Goal: Information Seeking & Learning: Learn about a topic

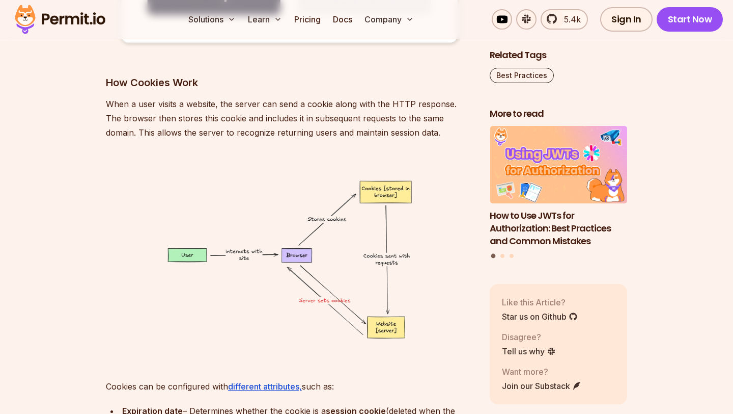
scroll to position [2531, 0]
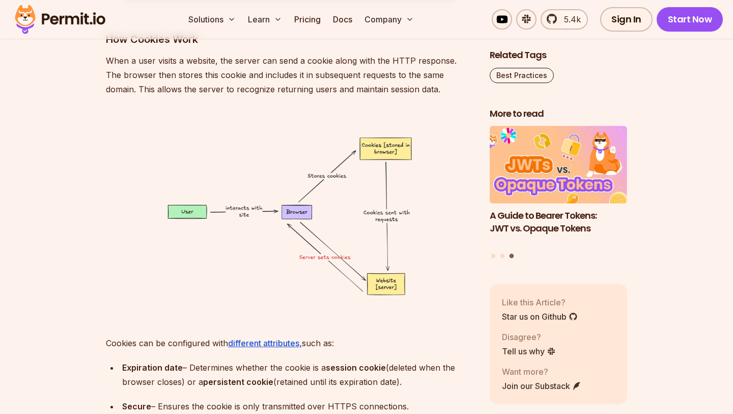
click at [337, 287] on img at bounding box center [290, 216] width 368 height 207
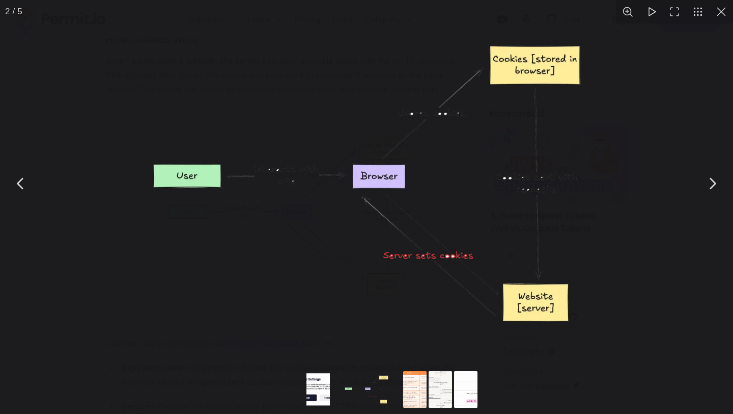
click at [721, 27] on div "You can close this modal content with the ESC key" at bounding box center [366, 183] width 733 height 367
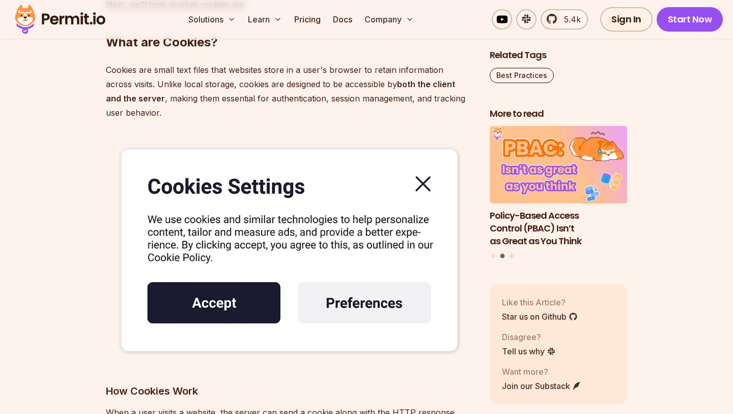
scroll to position [2180, 0]
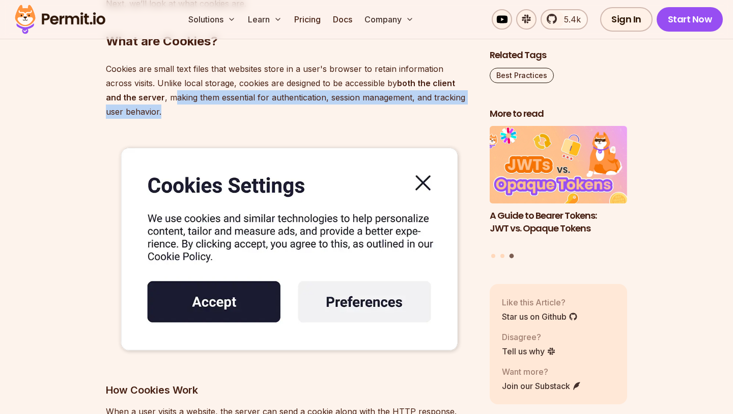
drag, startPoint x: 172, startPoint y: 98, endPoint x: 242, endPoint y: 111, distance: 70.8
click at [242, 111] on p "Cookies are small text files that websites store in a user's browser to retain …" at bounding box center [290, 90] width 368 height 57
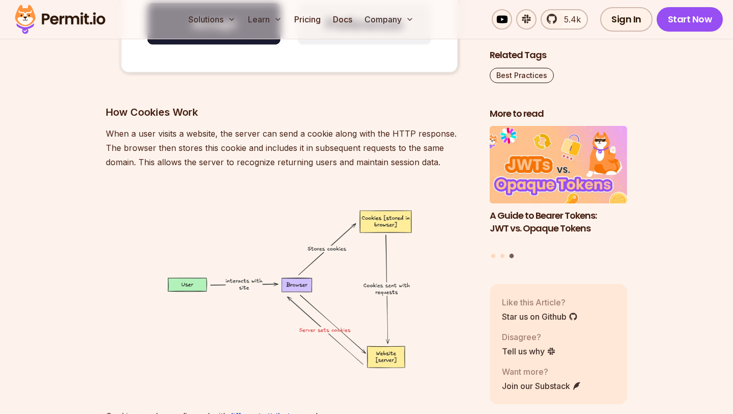
scroll to position [2463, 0]
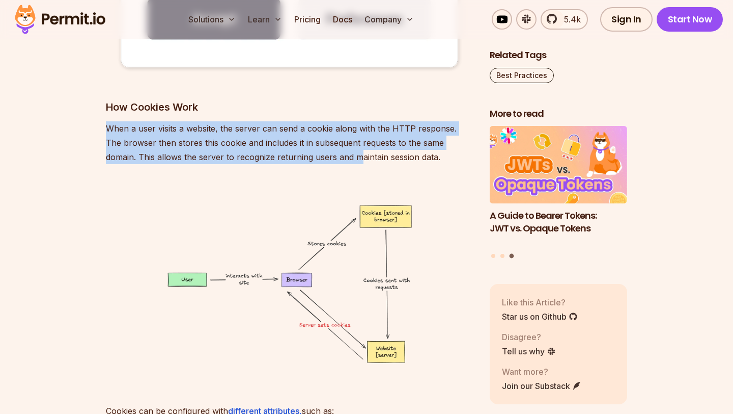
drag, startPoint x: 103, startPoint y: 125, endPoint x: 326, endPoint y: 153, distance: 224.8
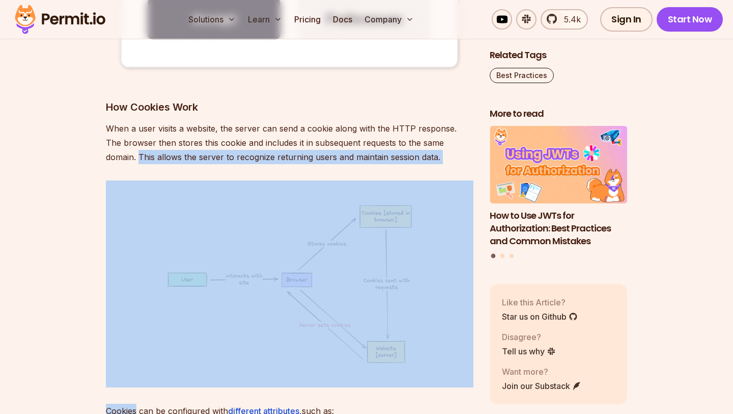
drag, startPoint x: 102, startPoint y: 159, endPoint x: 415, endPoint y: 163, distance: 312.8
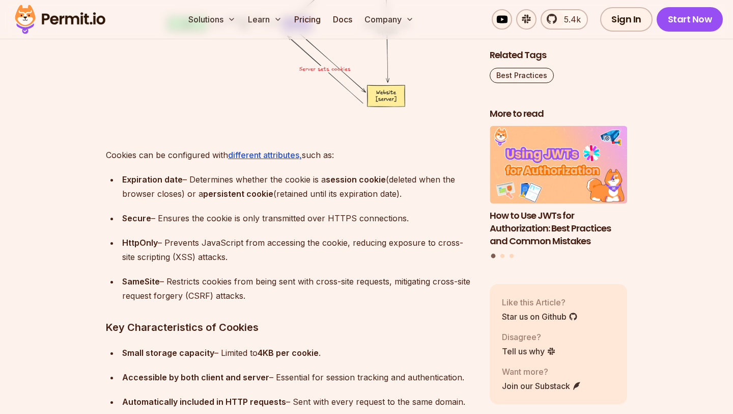
scroll to position [2721, 0]
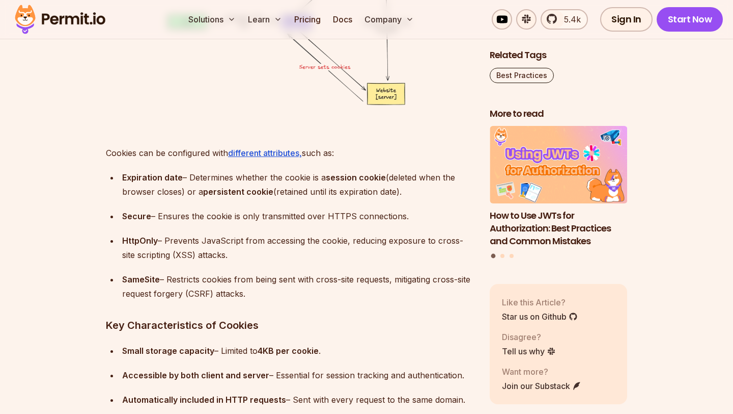
drag, startPoint x: 189, startPoint y: 176, endPoint x: 401, endPoint y: 189, distance: 212.3
click at [407, 192] on div "Expiration date – Determines whether the cookie is a session cookie (deleted wh…" at bounding box center [297, 184] width 351 height 29
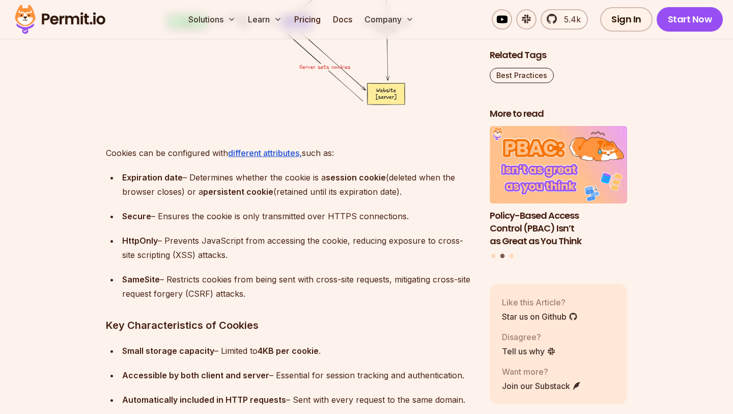
drag, startPoint x: 165, startPoint y: 239, endPoint x: 281, endPoint y: 251, distance: 116.8
click at [281, 251] on div "HttpOnly – Prevents JavaScript from accessing the cookie, reducing exposure to …" at bounding box center [297, 247] width 351 height 29
drag, startPoint x: 165, startPoint y: 281, endPoint x: 262, endPoint y: 284, distance: 97.3
click at [263, 285] on div "SameSite – Restricts cookies from being sent with cross-site requests, mitigati…" at bounding box center [297, 286] width 351 height 29
click at [272, 291] on div "SameSite – Restricts cookies from being sent with cross-site requests, mitigati…" at bounding box center [297, 286] width 351 height 29
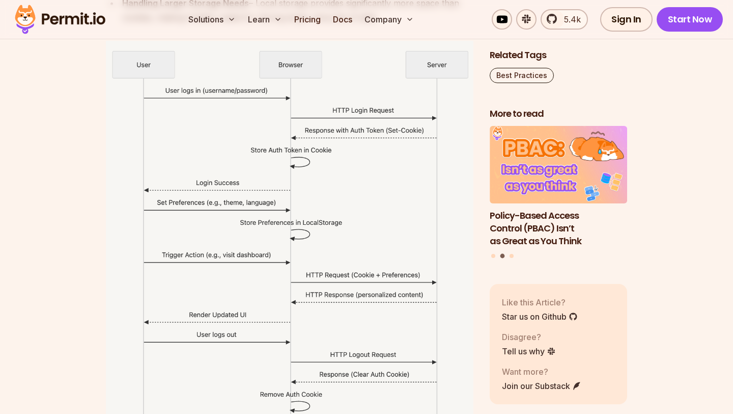
scroll to position [4585, 0]
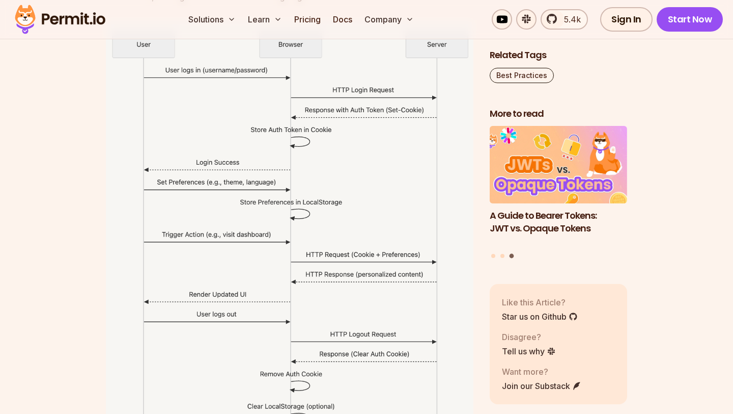
click at [473, 275] on img at bounding box center [290, 254] width 368 height 468
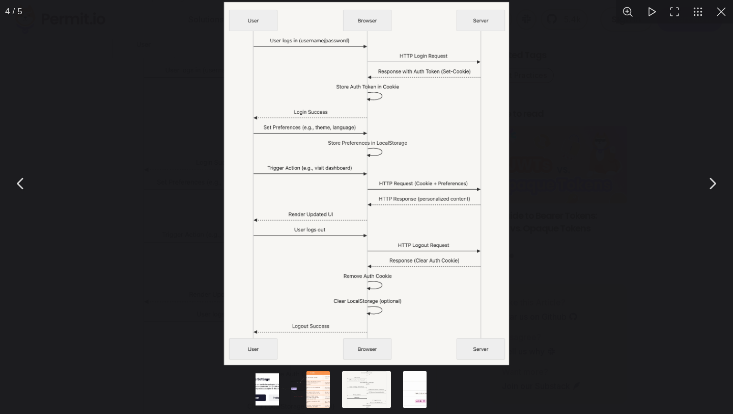
click at [545, 177] on div "You can close this modal content with the ESC key" at bounding box center [366, 183] width 733 height 367
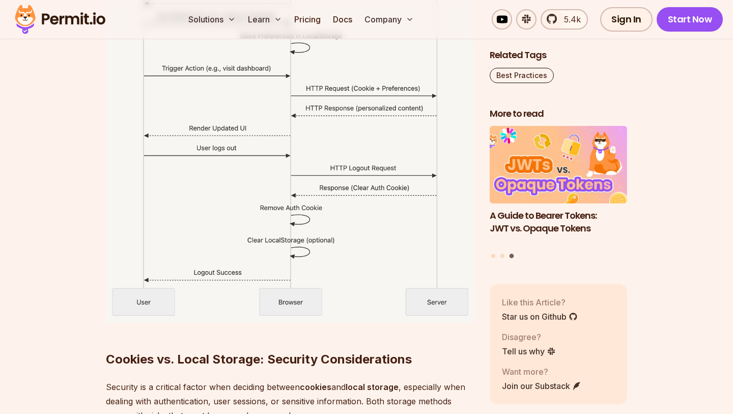
scroll to position [4757, 0]
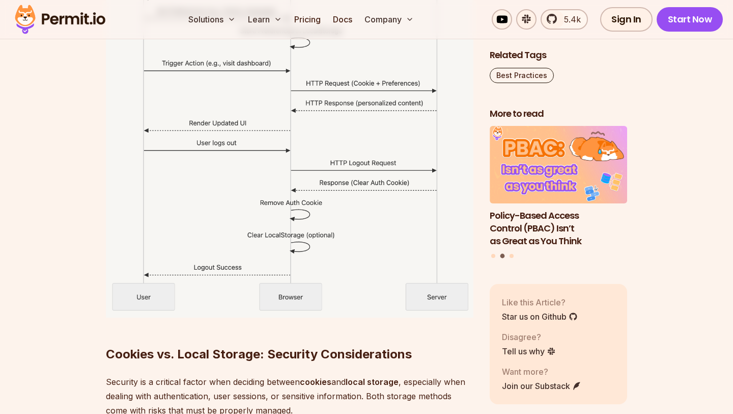
click at [339, 321] on h2 "Cookies vs. Local Storage: Security Considerations" at bounding box center [290, 333] width 368 height 57
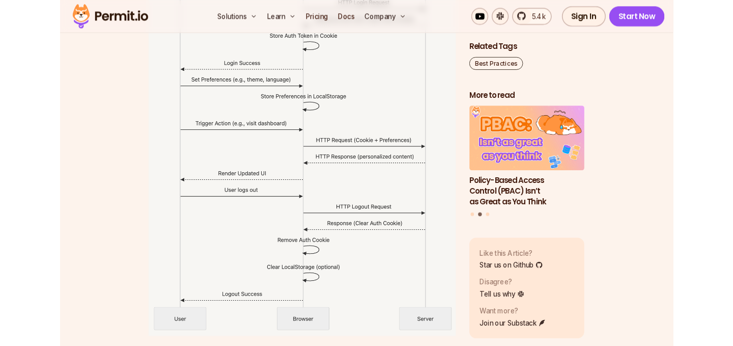
scroll to position [4654, 0]
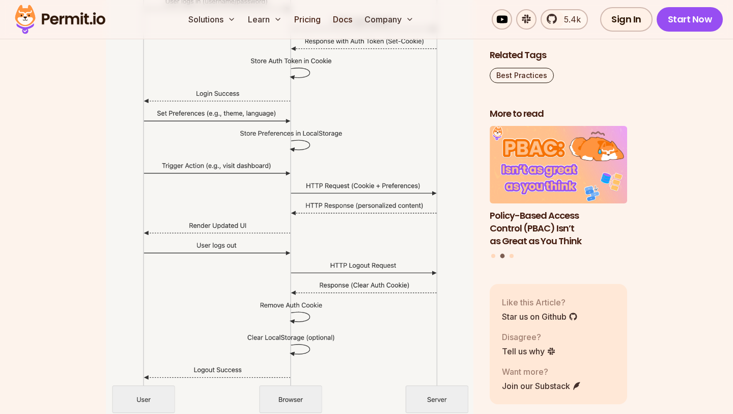
click at [333, 189] on img at bounding box center [290, 186] width 368 height 468
